Goal: Check status: Check status

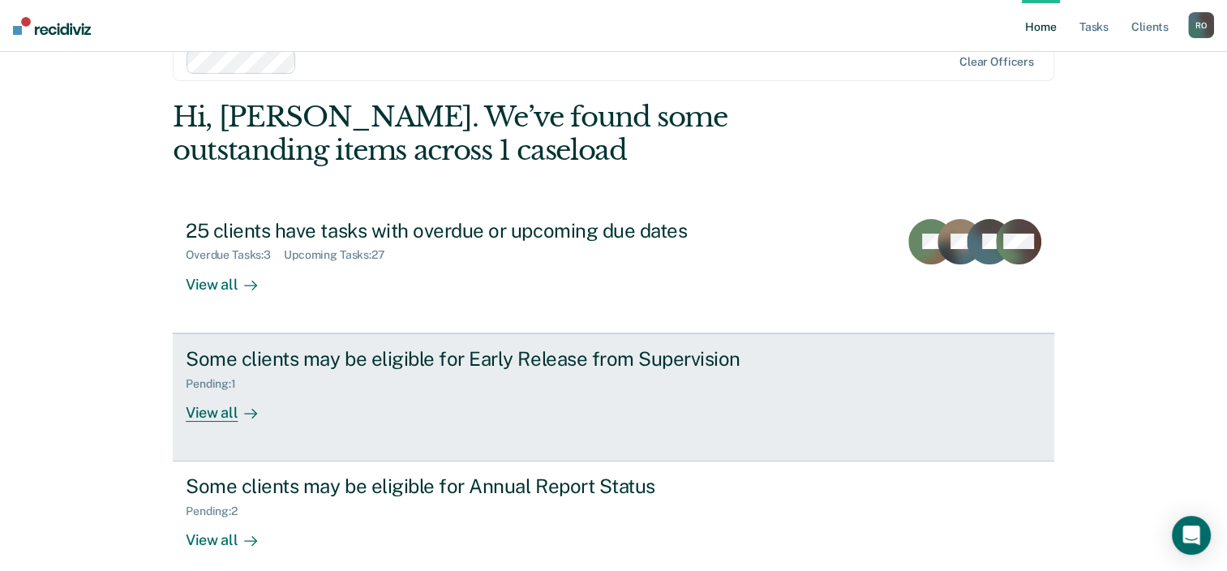
scroll to position [53, 0]
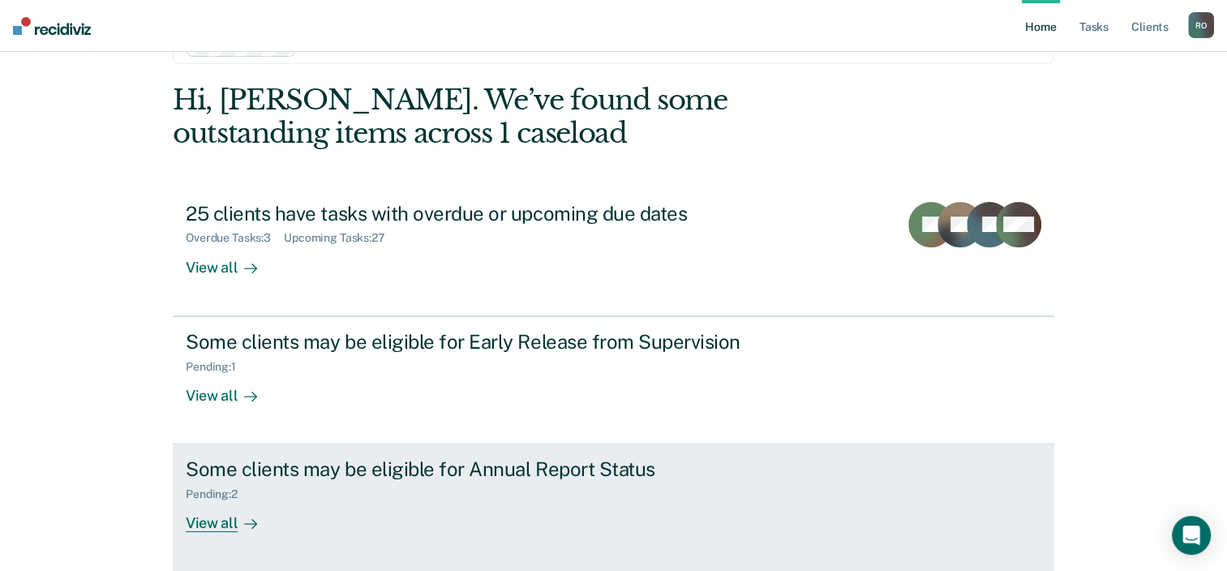
click at [299, 487] on div "Pending : 2" at bounding box center [470, 491] width 569 height 20
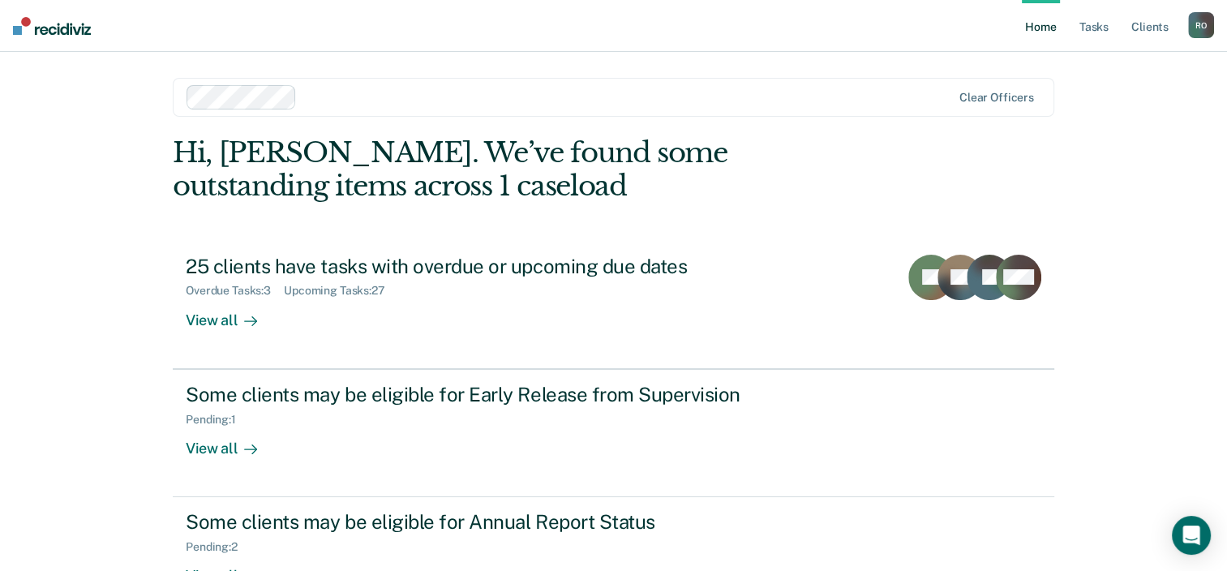
scroll to position [53, 0]
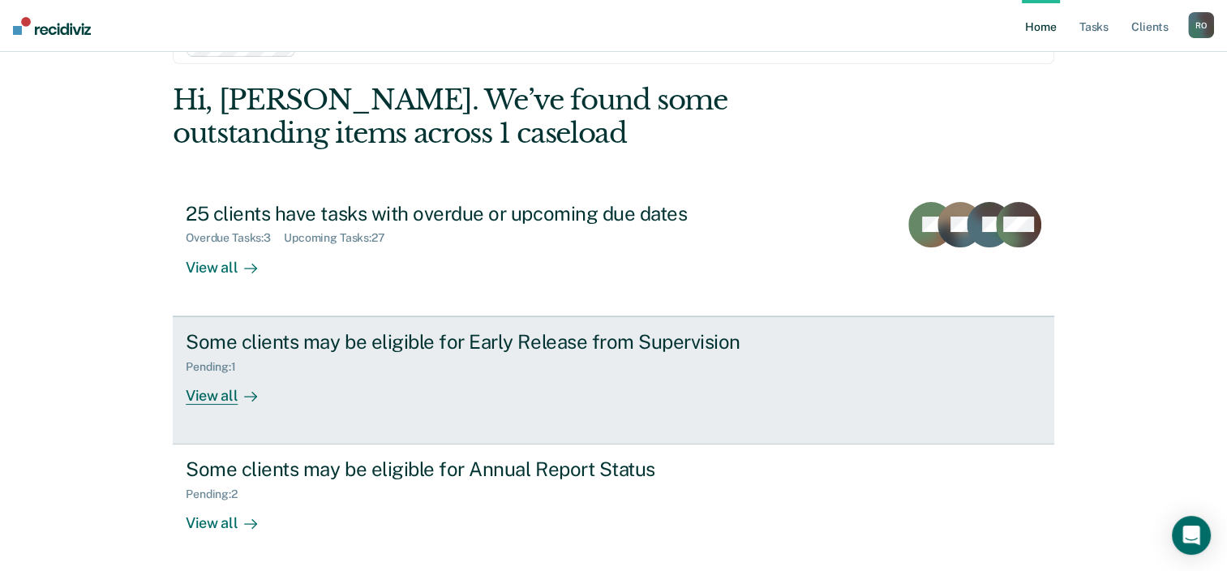
click at [345, 371] on div "Pending : 1" at bounding box center [470, 364] width 569 height 20
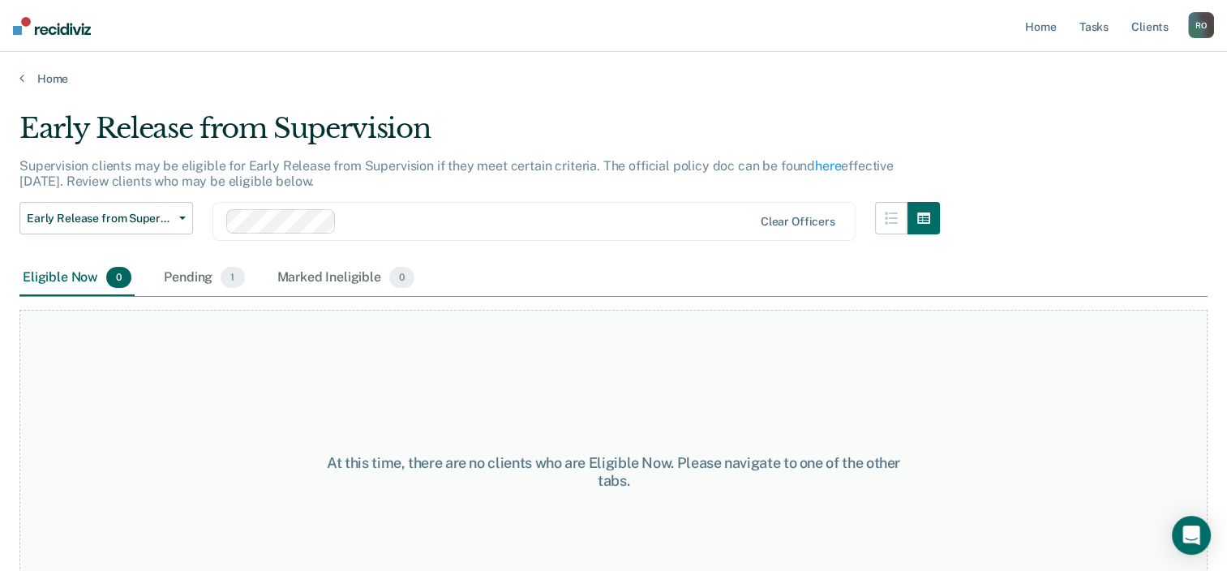
click at [21, 20] on img at bounding box center [52, 26] width 78 height 18
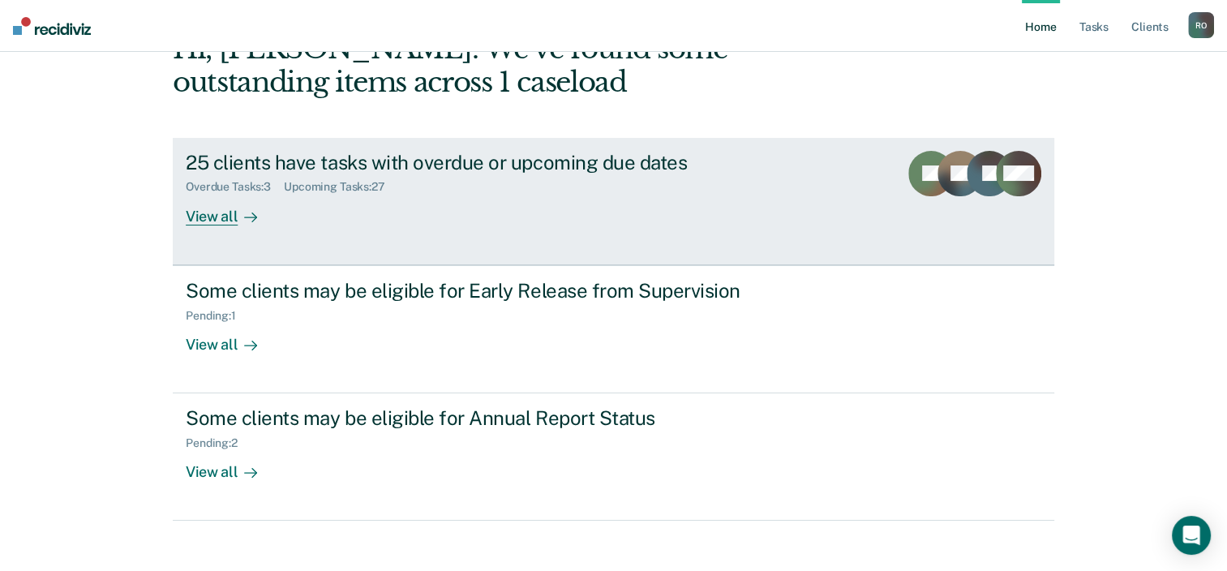
scroll to position [118, 0]
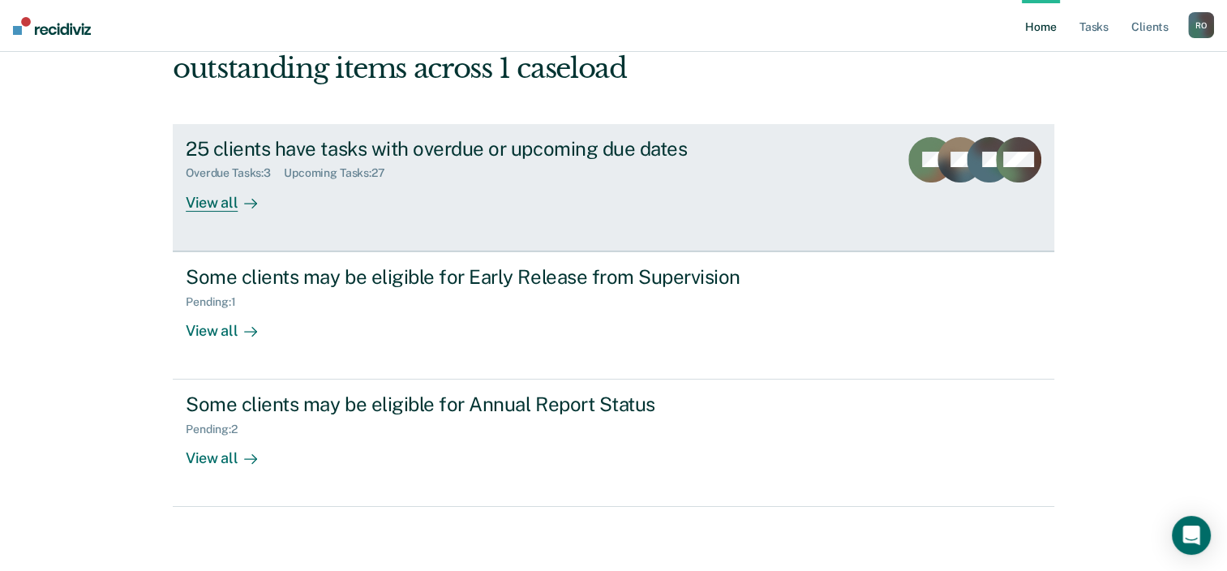
click at [380, 188] on div "25 clients have tasks with overdue or upcoming due dates Overdue Tasks : 3 Upco…" at bounding box center [490, 174] width 608 height 75
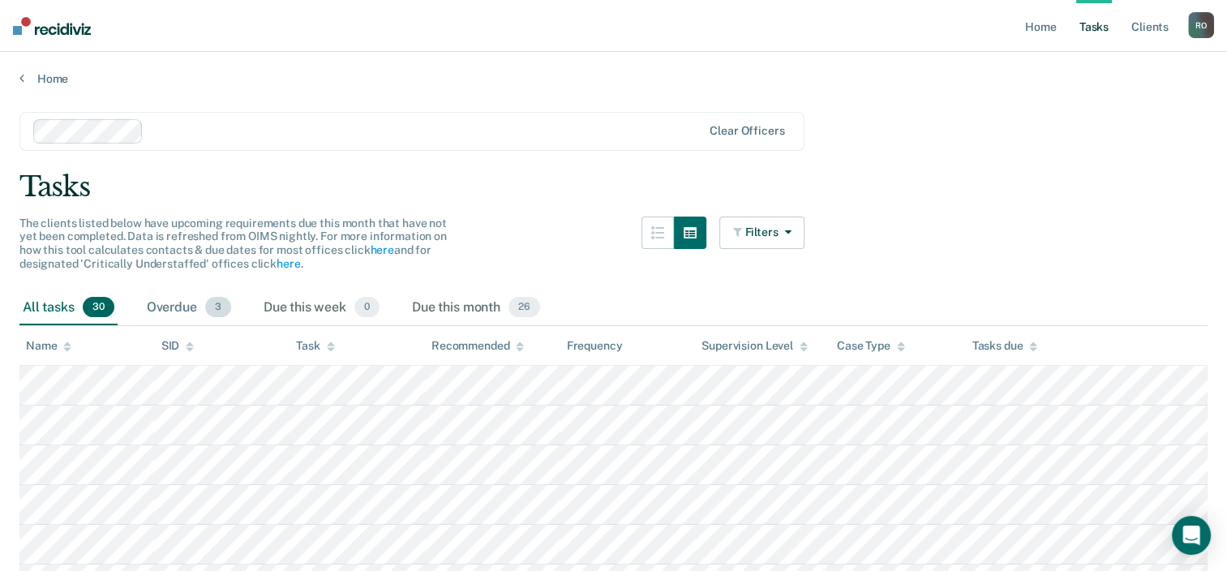
click at [177, 303] on div "Overdue 3" at bounding box center [189, 308] width 91 height 36
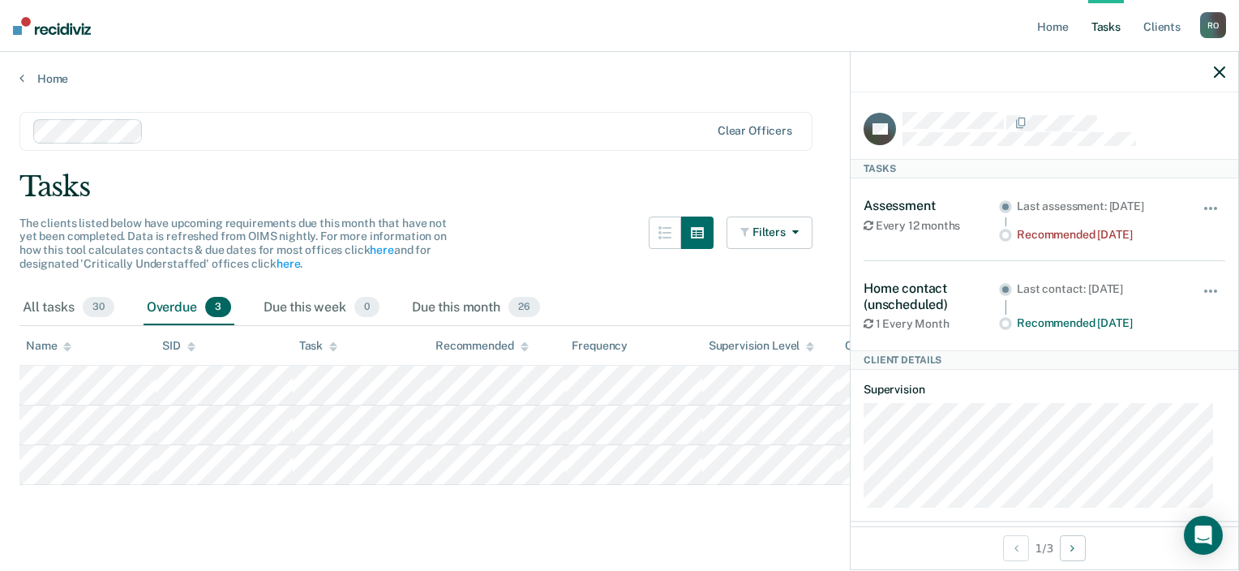
click at [548, 210] on main "Clear officers Tasks The clients listed below have upcoming requirements due th…" at bounding box center [619, 326] width 1239 height 480
click at [1222, 68] on icon "button" at bounding box center [1219, 72] width 11 height 11
